Goal: Task Accomplishment & Management: Manage account settings

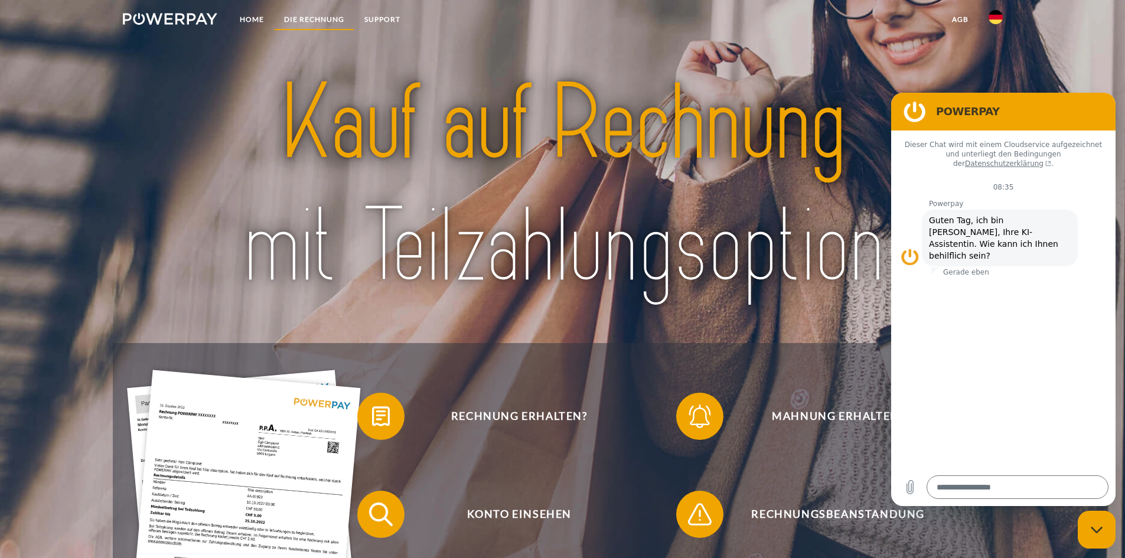
click at [308, 13] on link "DIE RECHNUNG" at bounding box center [314, 19] width 80 height 21
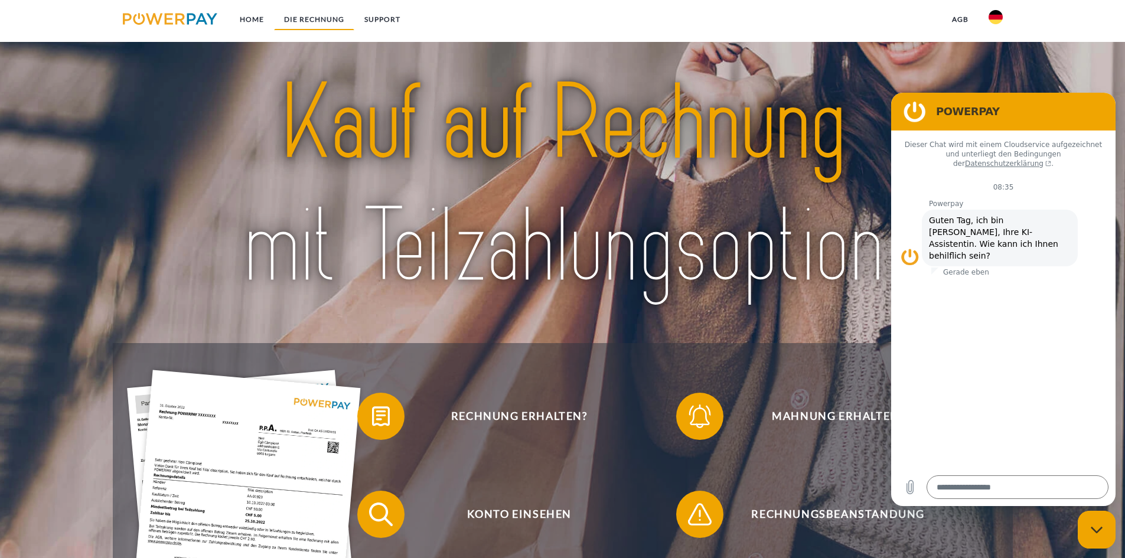
scroll to position [775, 0]
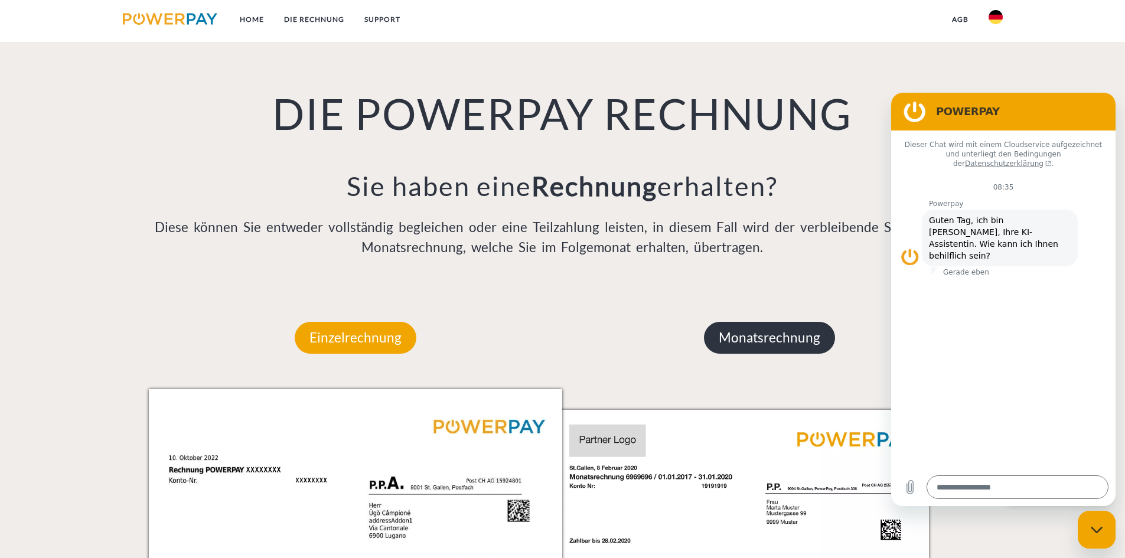
click at [747, 331] on p "Monatsrechnung" at bounding box center [769, 338] width 131 height 32
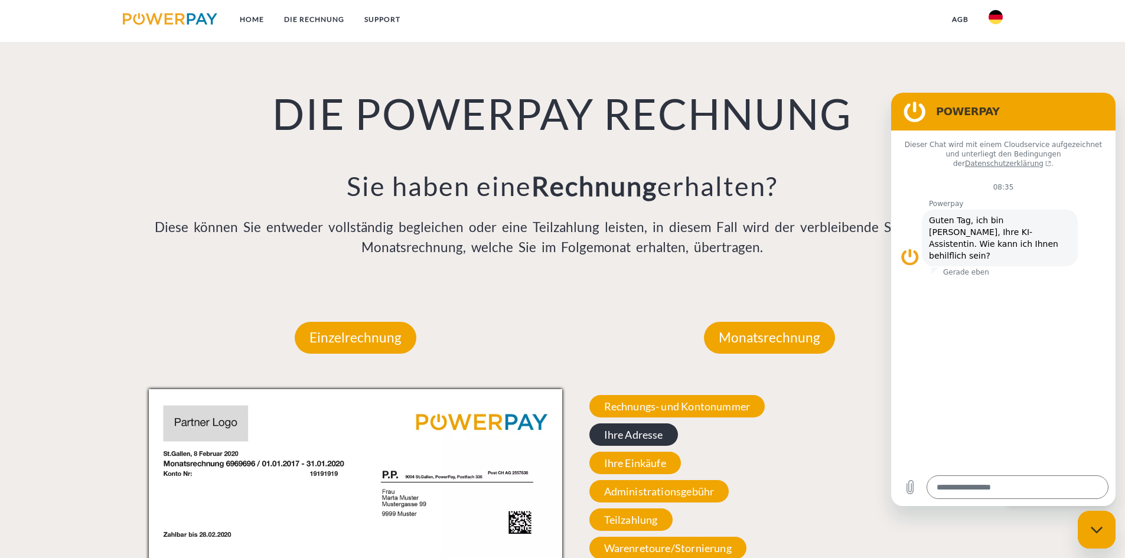
click at [625, 431] on span "Ihre Adresse" at bounding box center [633, 434] width 89 height 22
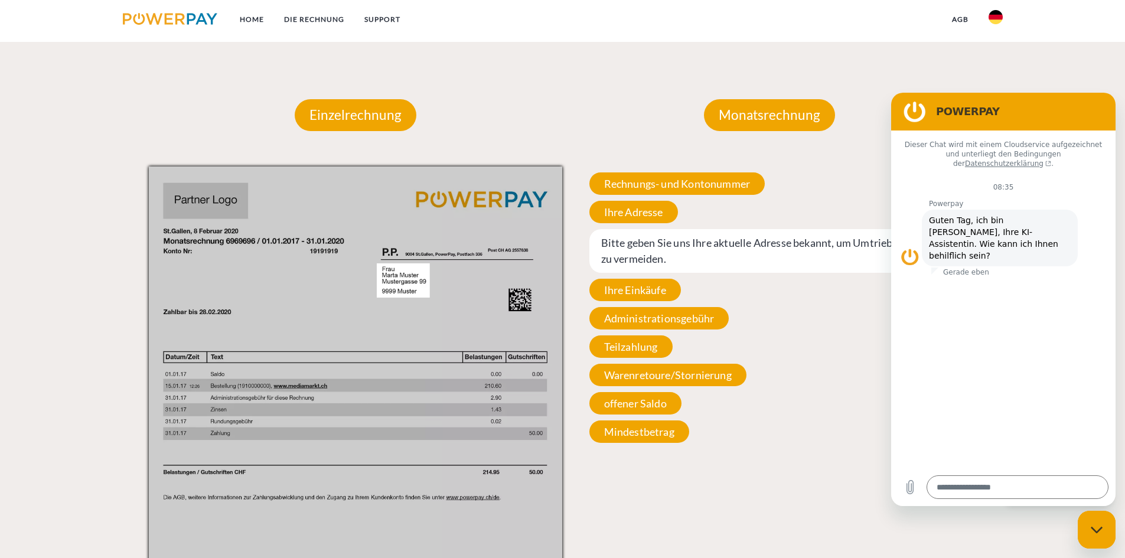
scroll to position [1021, 0]
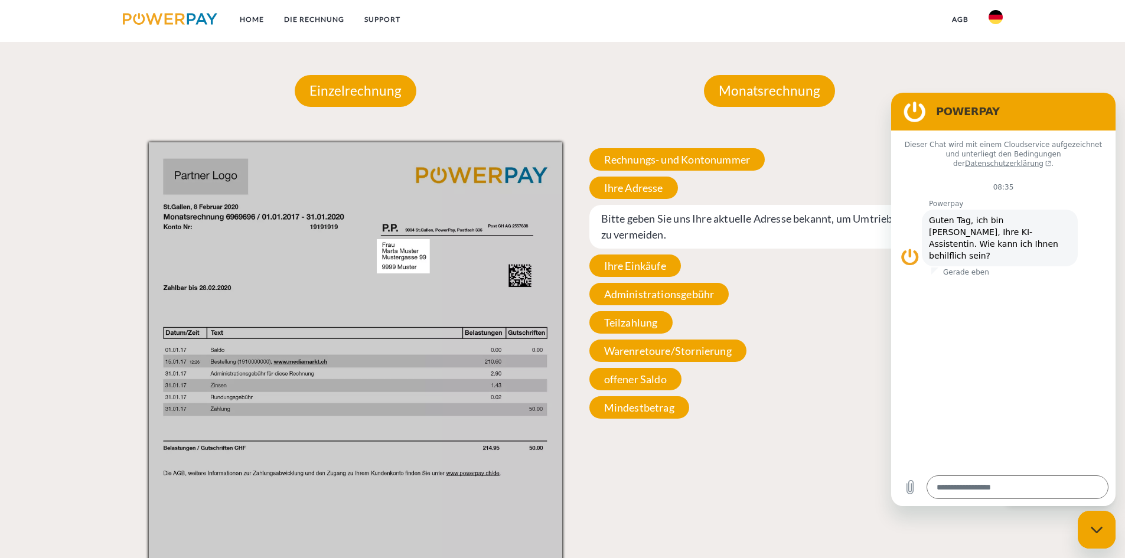
click at [744, 229] on span "Bitte geben Sie uns Ihre aktuelle Adresse bekannt, um Umtriebskosten zu vermeid…" at bounding box center [769, 227] width 361 height 44
click at [645, 220] on span "Bitte geben Sie uns Ihre aktuelle Adresse bekannt, um Umtriebskosten zu vermeid…" at bounding box center [769, 227] width 361 height 44
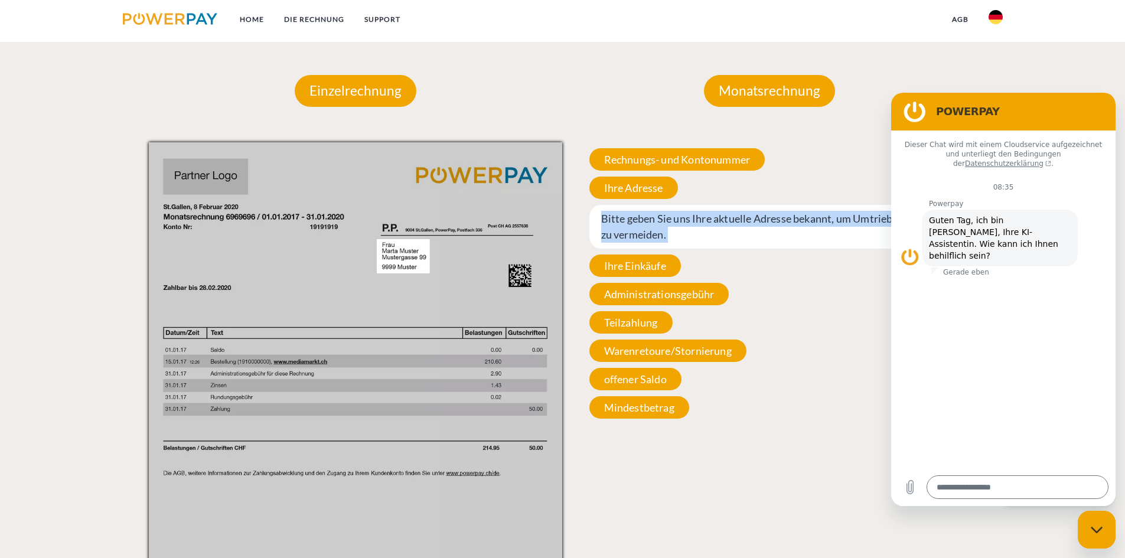
click at [645, 220] on span "Bitte geben Sie uns Ihre aktuelle Adresse bekannt, um Umtriebskosten zu vermeid…" at bounding box center [769, 227] width 361 height 44
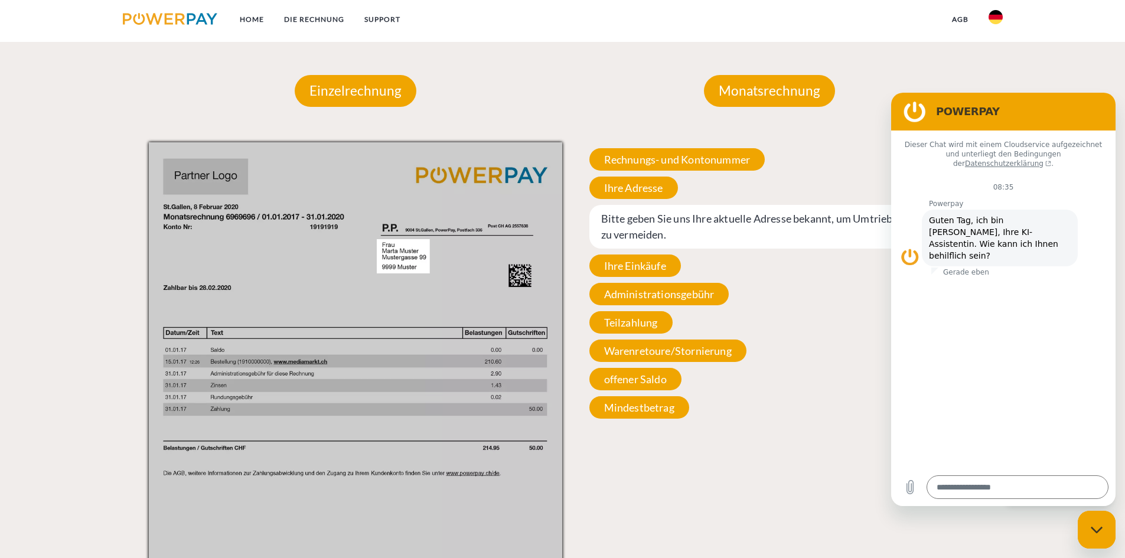
click at [645, 220] on span "Bitte geben Sie uns Ihre aktuelle Adresse bekannt, um Umtriebskosten zu vermeid…" at bounding box center [769, 227] width 361 height 44
click at [608, 93] on div "Monatsrechnung Monatsrechnung Rechnungs- und Kontonummer Ihre Rechnungs –und Ko…" at bounding box center [769, 384] width 414 height 689
click at [384, 19] on link "SUPPORT" at bounding box center [382, 19] width 56 height 21
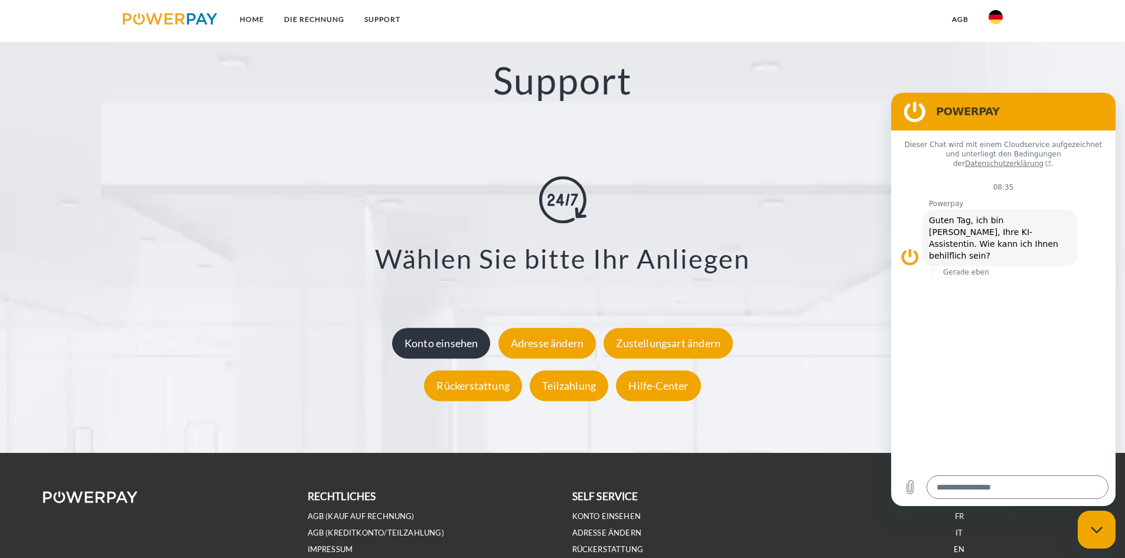
click at [452, 352] on div "Konto einsehen" at bounding box center [441, 343] width 99 height 31
type textarea "*"
